Goal: Task Accomplishment & Management: Use online tool/utility

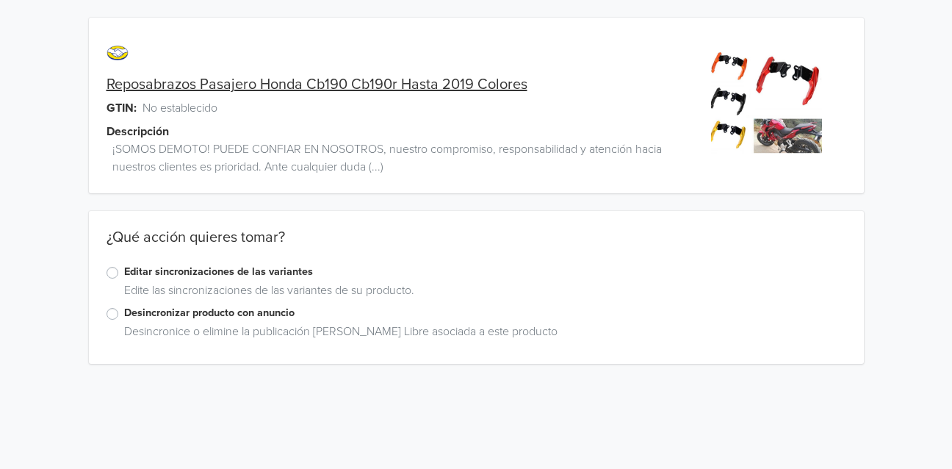
click at [191, 270] on label "Editar sincronizaciones de las variantes" at bounding box center [485, 272] width 722 height 16
click at [0, 0] on input "Editar sincronizaciones de las variantes" at bounding box center [0, 0] width 0 height 0
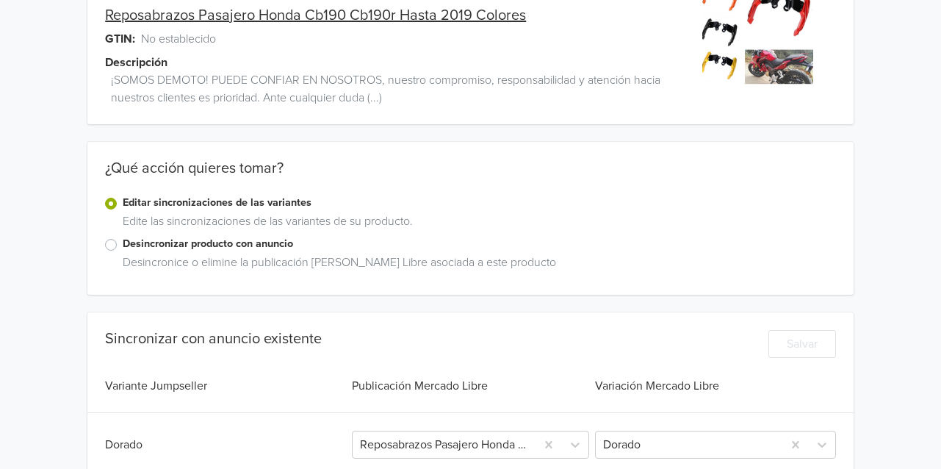
scroll to position [294, 0]
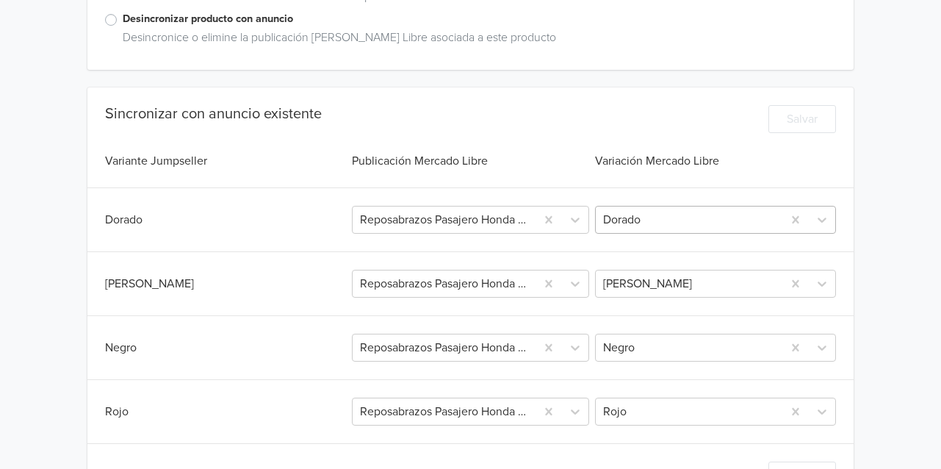
click at [659, 226] on div at bounding box center [689, 219] width 172 height 21
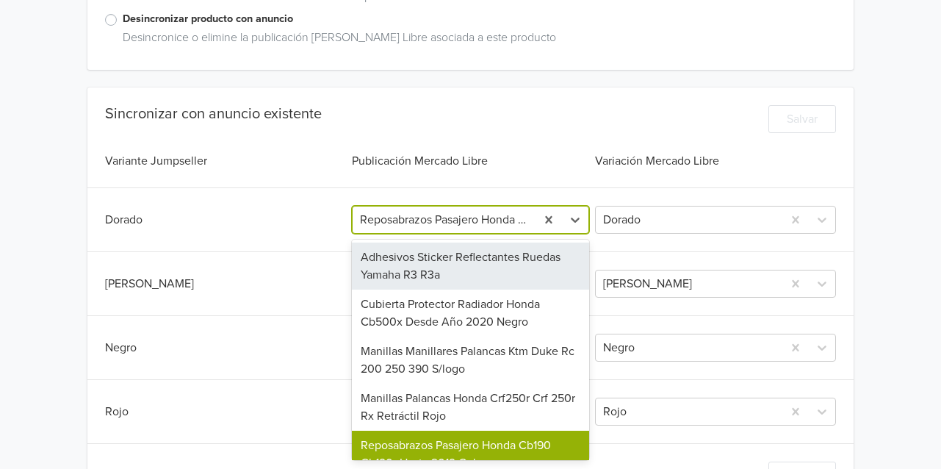
click at [490, 220] on div at bounding box center [444, 219] width 169 height 21
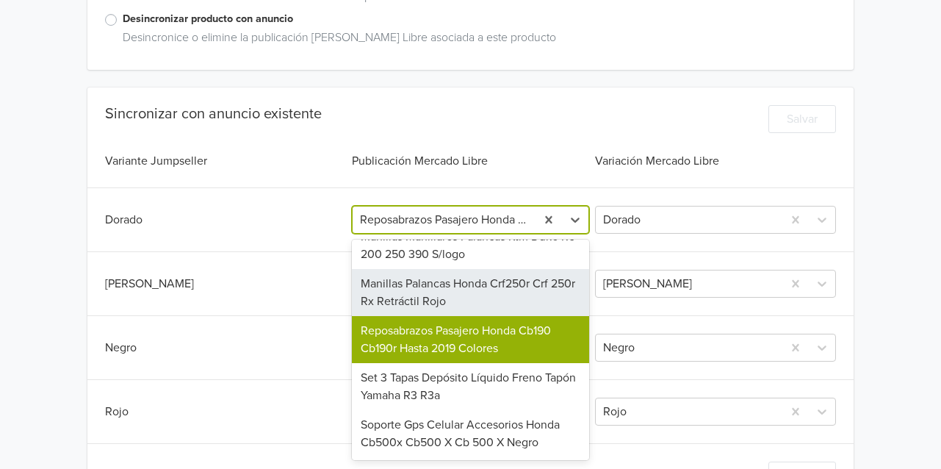
scroll to position [0, 0]
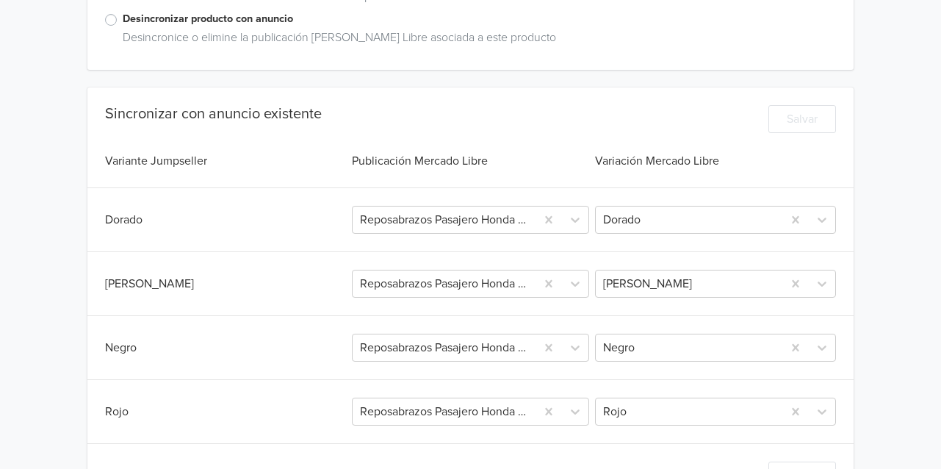
click at [438, 89] on div "Sincronizar con anuncio existente Salvar Variante Jumpseller Publicación Mercad…" at bounding box center [470, 297] width 766 height 420
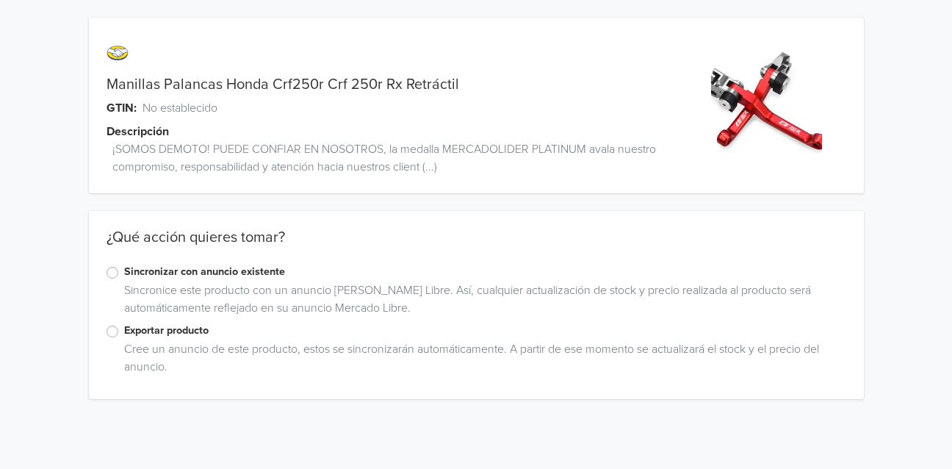
click at [203, 268] on label "Sincronizar con anuncio existente" at bounding box center [485, 272] width 722 height 16
click at [0, 0] on input "Sincronizar con anuncio existente" at bounding box center [0, 0] width 0 height 0
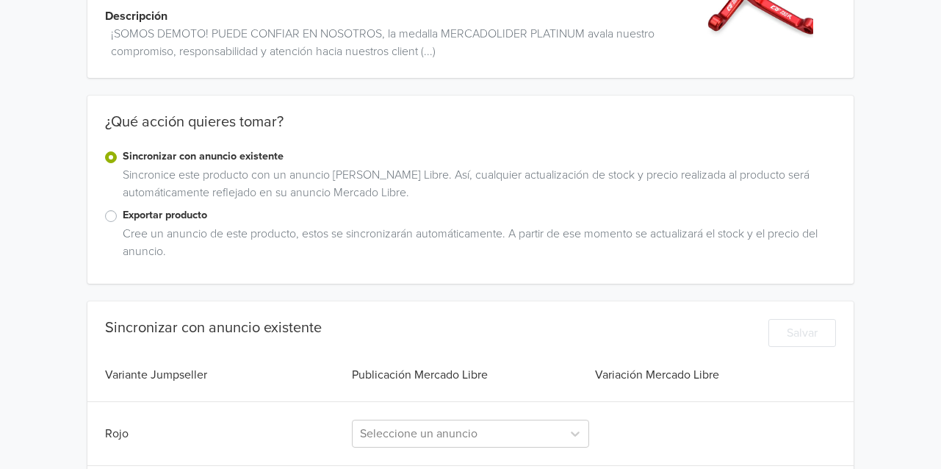
scroll to position [193, 0]
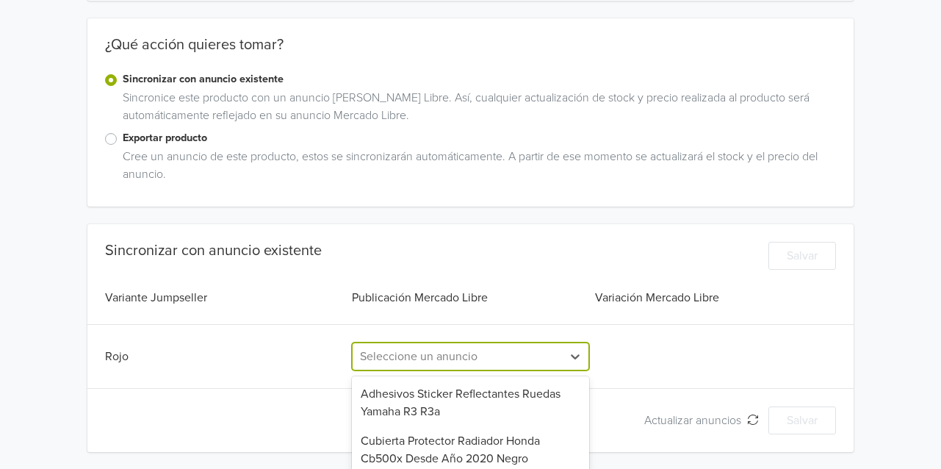
click at [397, 353] on div "6 results available. Use Up and Down to choose options, press Enter to select t…" at bounding box center [471, 356] width 238 height 28
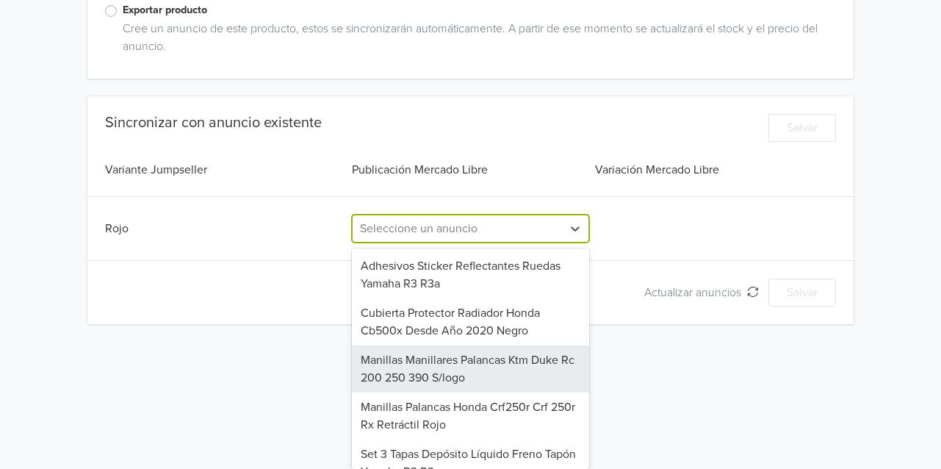
scroll to position [68, 0]
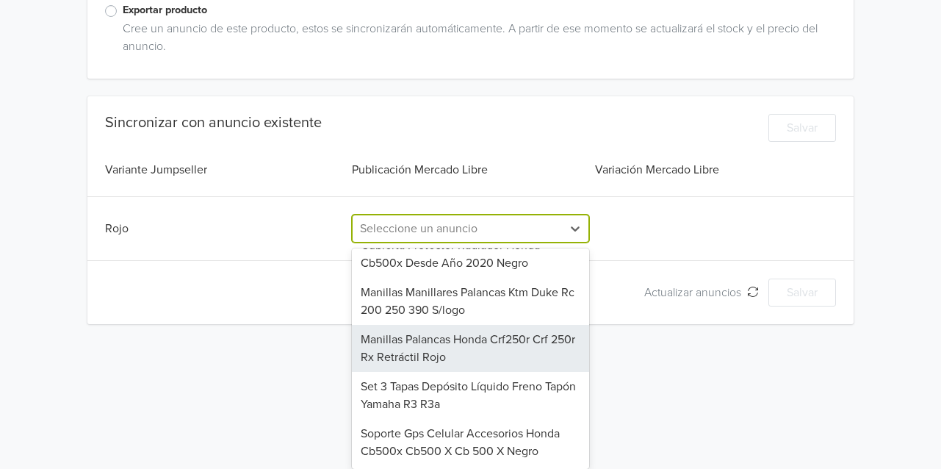
click at [430, 339] on div "Manillas Palancas Honda Crf250r Crf 250r Rx Retráctil Rojo" at bounding box center [471, 348] width 238 height 47
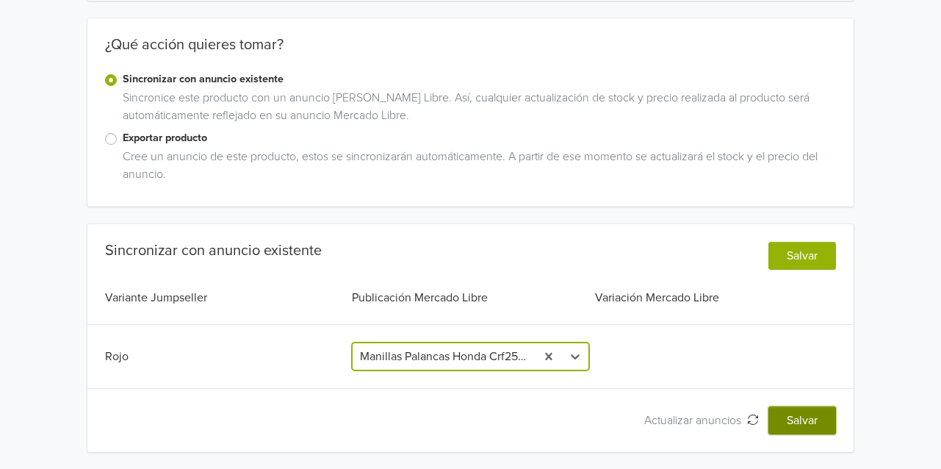
click at [799, 415] on button "Salvar" at bounding box center [803, 420] width 68 height 28
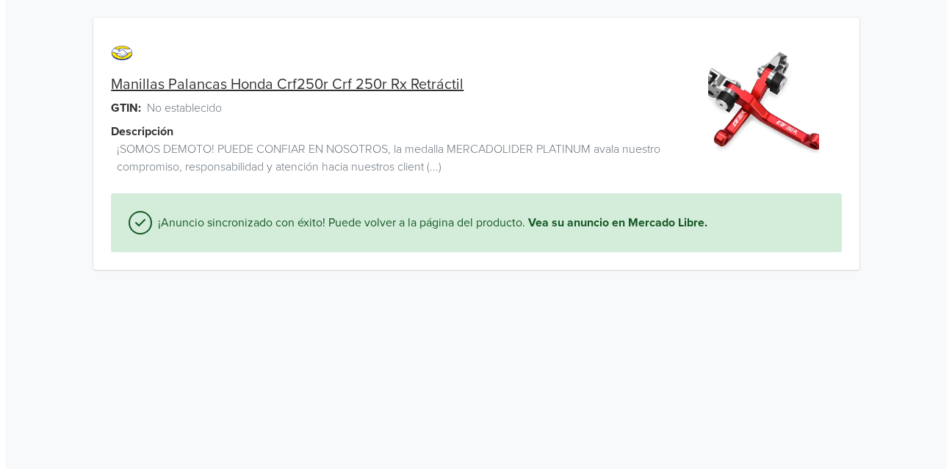
scroll to position [0, 0]
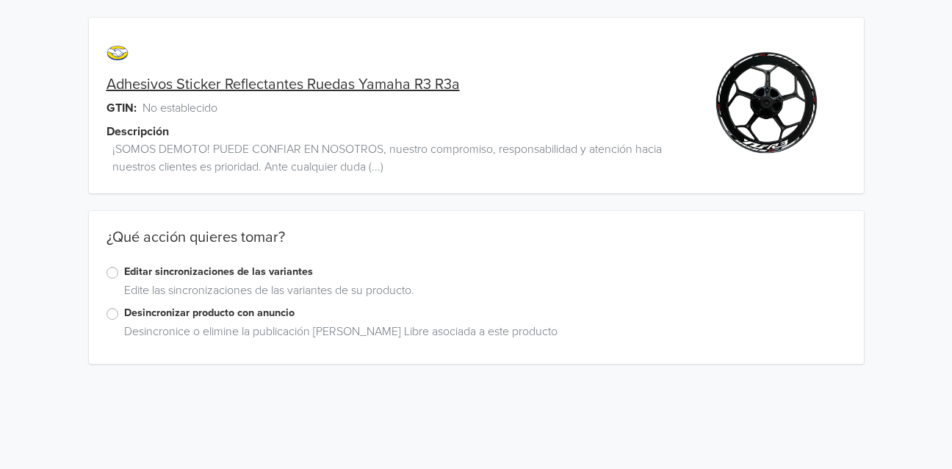
click at [187, 264] on label "Editar sincronizaciones de las variantes" at bounding box center [485, 272] width 722 height 16
click at [0, 0] on input "Editar sincronizaciones de las variantes" at bounding box center [0, 0] width 0 height 0
click at [221, 269] on label "Editar sincronizaciones de las variantes" at bounding box center [485, 272] width 722 height 16
click at [0, 0] on input "Editar sincronizaciones de las variantes" at bounding box center [0, 0] width 0 height 0
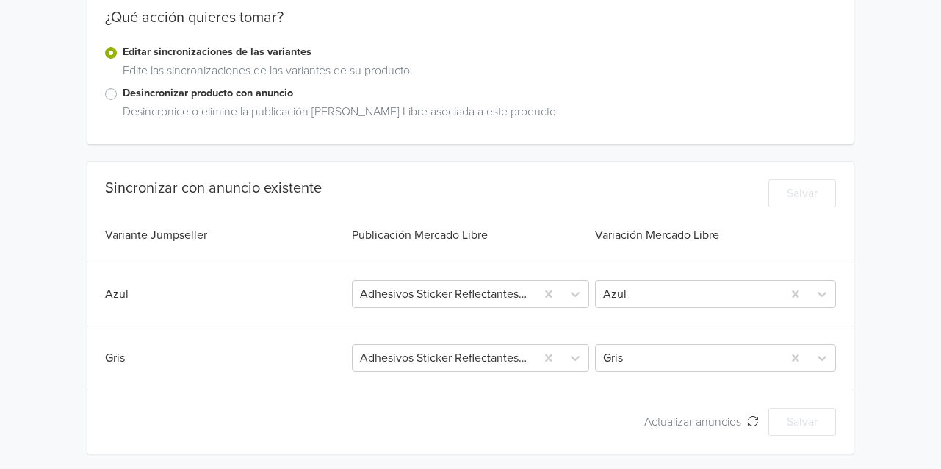
scroll to position [220, 0]
click at [491, 294] on div at bounding box center [444, 293] width 169 height 21
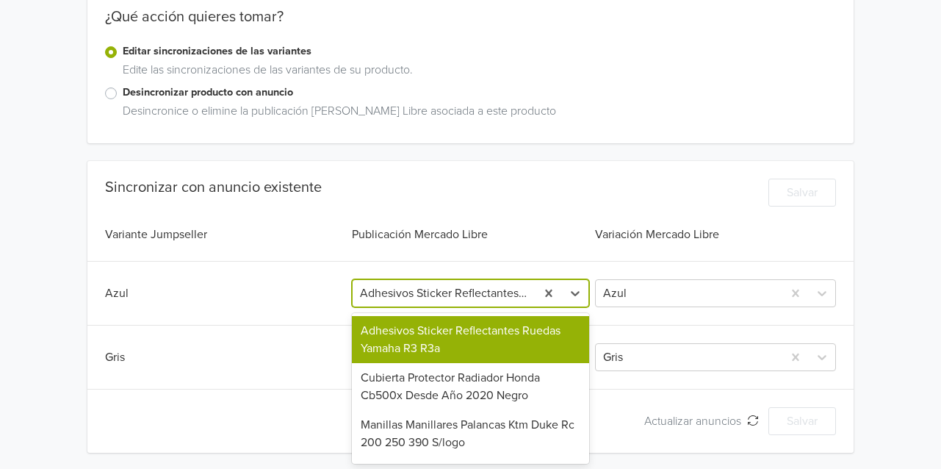
click at [576, 170] on div "Sincronizar con anuncio existente Salvar Variante Jumpseller Publicación Mercad…" at bounding box center [470, 307] width 766 height 292
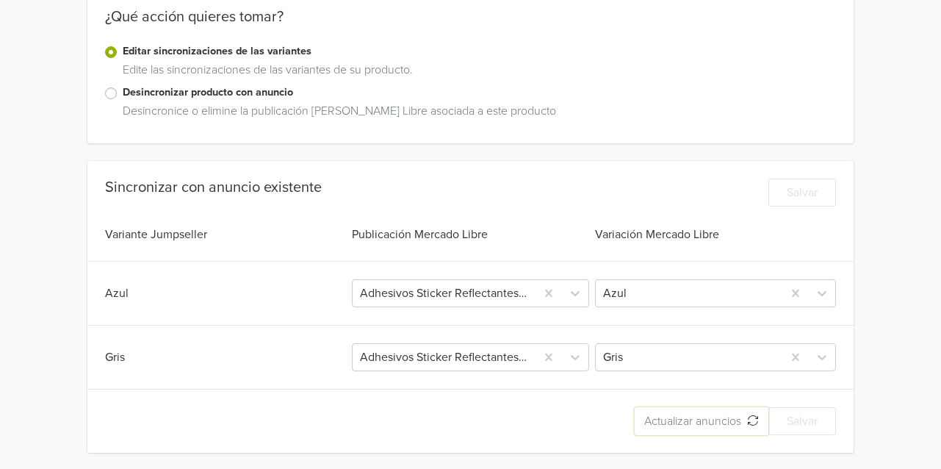
click at [694, 418] on span "Actualizar anuncios" at bounding box center [695, 421] width 103 height 15
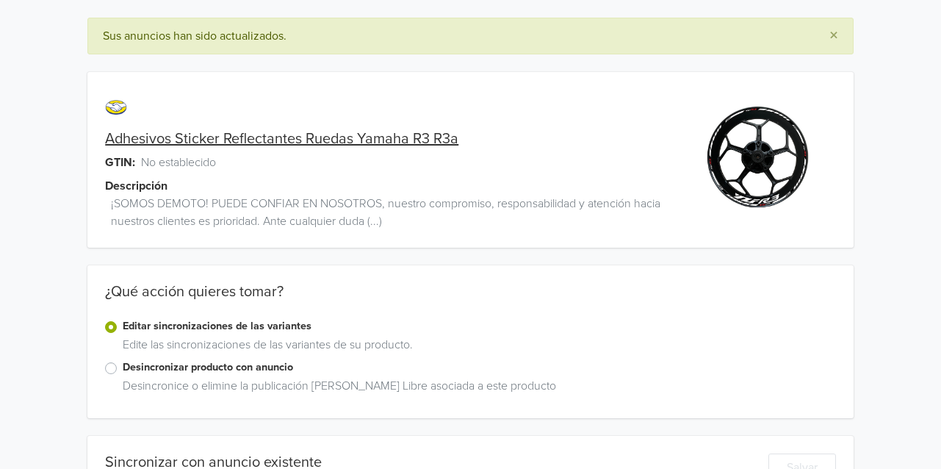
click at [501, 289] on div "¿Qué acción quieres tomar?" at bounding box center [470, 300] width 766 height 35
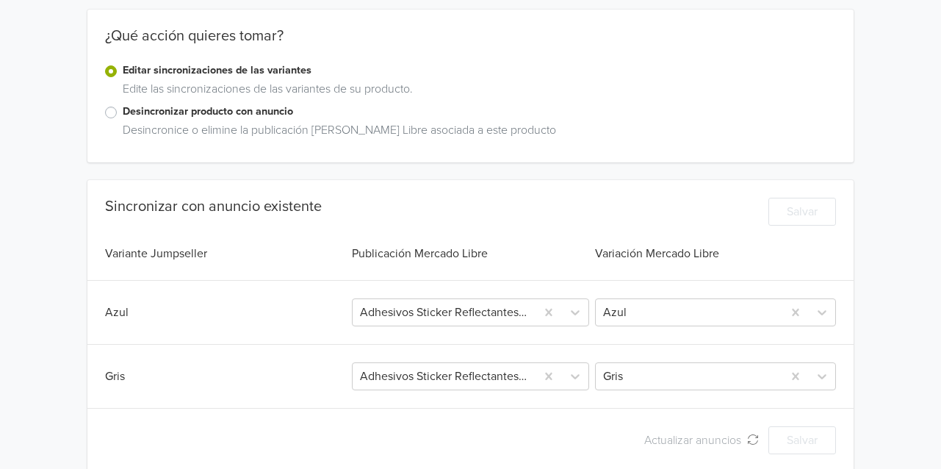
scroll to position [275, 0]
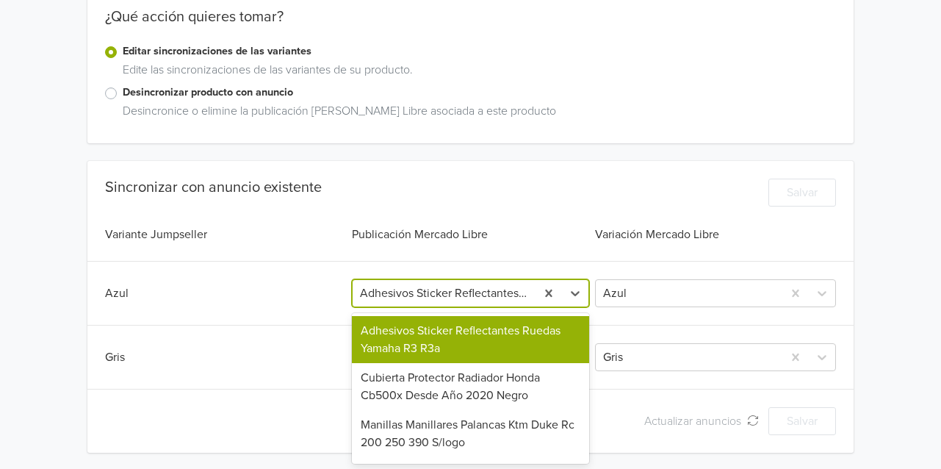
click at [481, 284] on div at bounding box center [444, 293] width 169 height 21
click at [461, 337] on div "Adhesivos Sticker Reflectantes Ruedas Yamaha R3 R3a" at bounding box center [471, 339] width 238 height 47
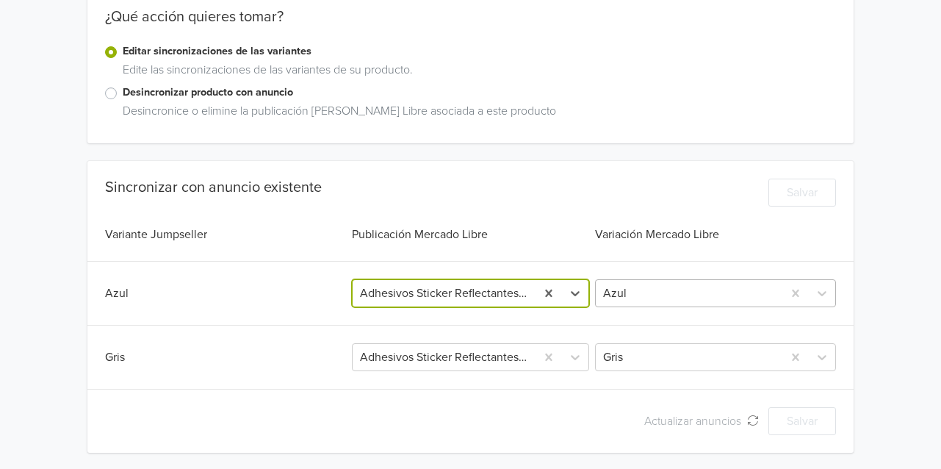
scroll to position [220, 0]
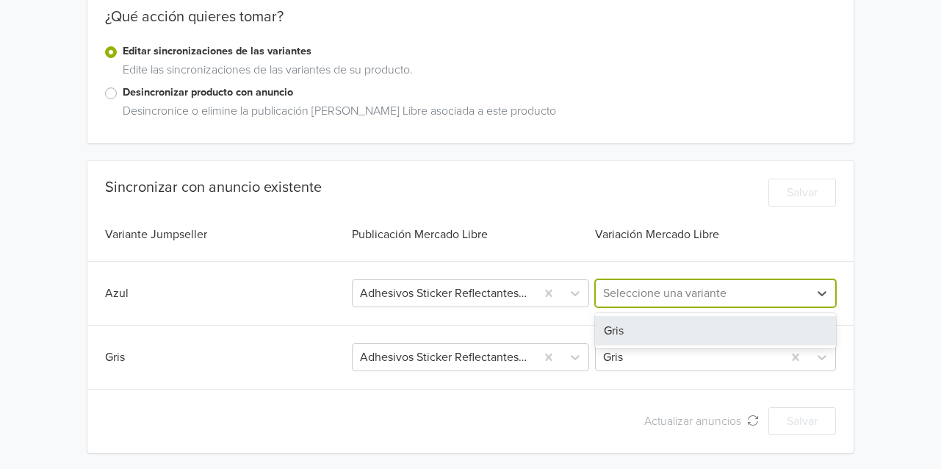
click at [637, 283] on div at bounding box center [702, 293] width 198 height 21
click at [644, 209] on div "Sincronizar con anuncio existente Salvar" at bounding box center [470, 196] width 731 height 35
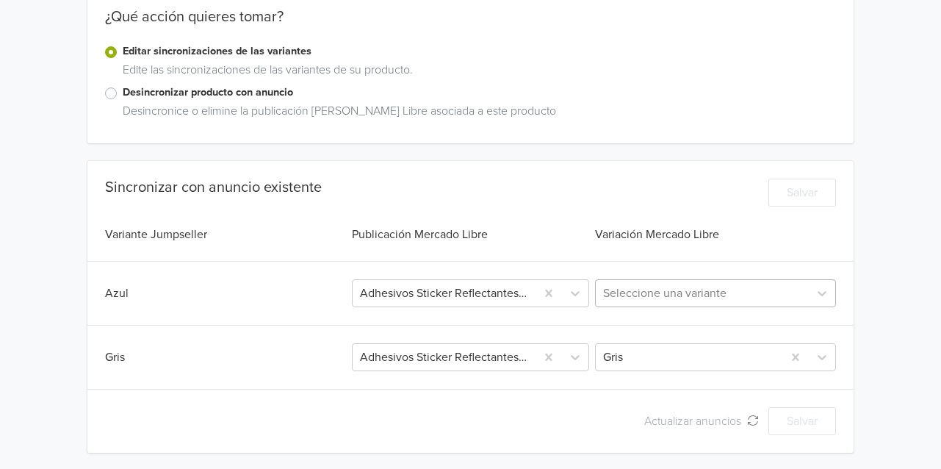
click at [634, 300] on div at bounding box center [702, 293] width 198 height 21
drag, startPoint x: 634, startPoint y: 225, endPoint x: 636, endPoint y: 288, distance: 63.2
click at [634, 226] on div "Variación Mercado Libre" at bounding box center [714, 235] width 244 height 18
click at [629, 355] on div at bounding box center [689, 357] width 172 height 21
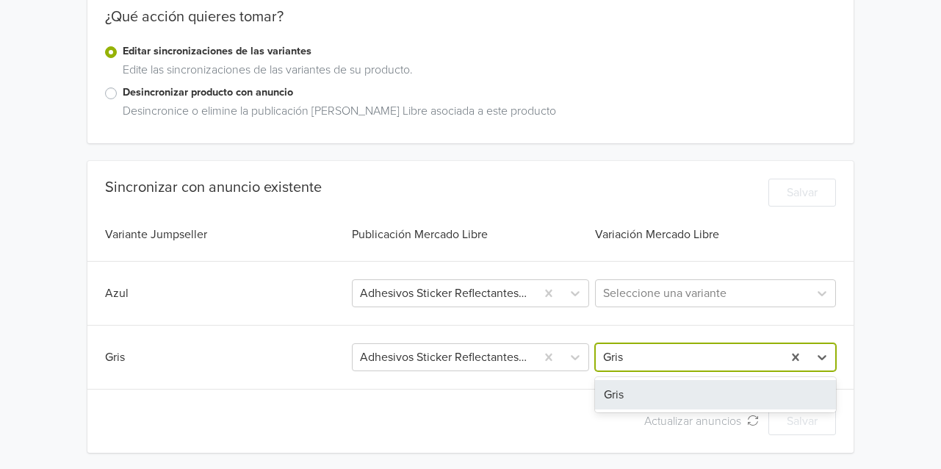
click at [639, 381] on div "Gris" at bounding box center [715, 394] width 241 height 29
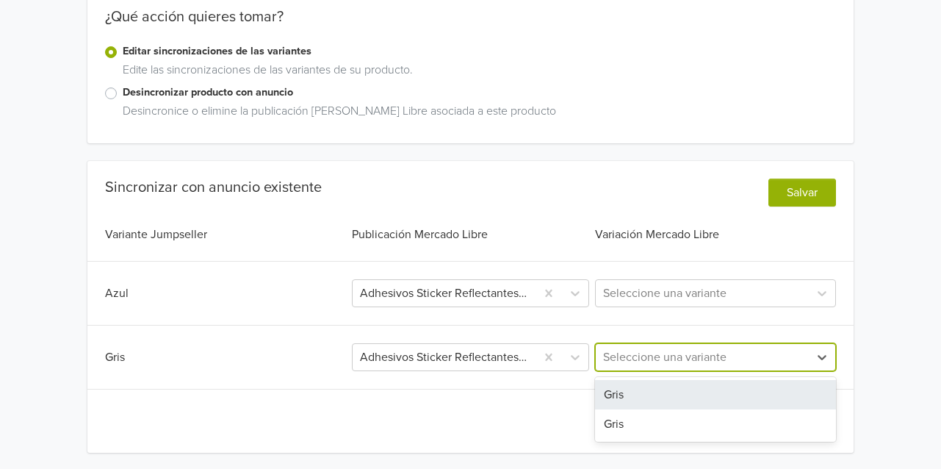
click at [683, 357] on div at bounding box center [702, 357] width 198 height 21
click at [626, 393] on div "Gris" at bounding box center [715, 394] width 241 height 29
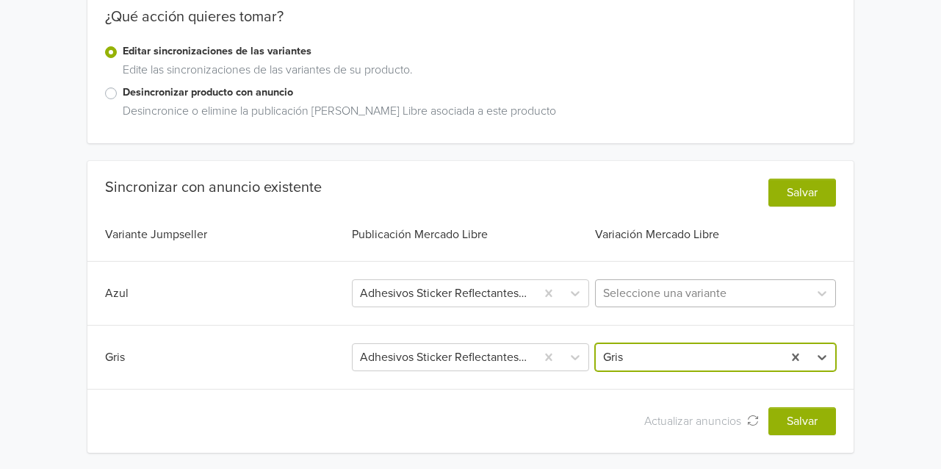
click at [683, 283] on div at bounding box center [702, 293] width 198 height 21
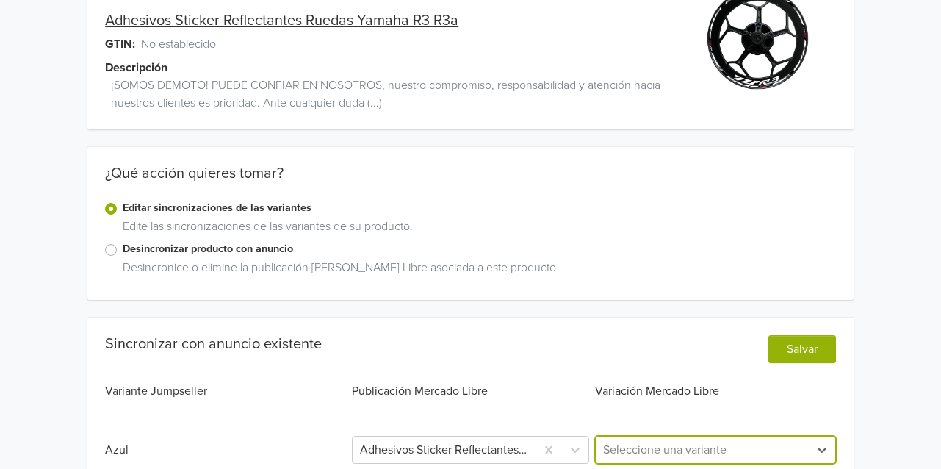
scroll to position [0, 0]
